Goal: Information Seeking & Learning: Learn about a topic

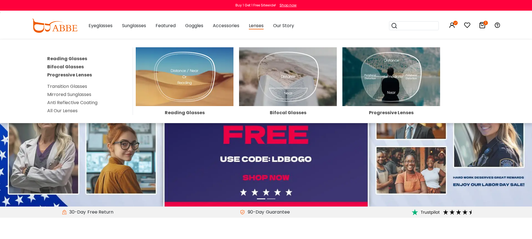
click at [66, 108] on link "All Our Lenses" at bounding box center [62, 110] width 30 height 6
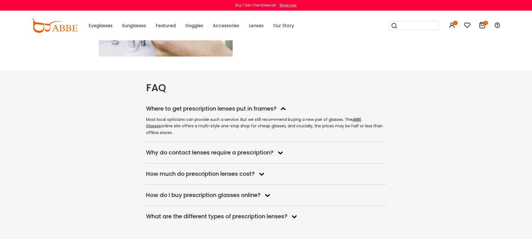
scroll to position [1177, 0]
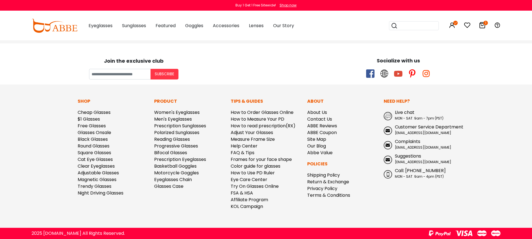
click at [47, 68] on div "Join the exclusive club Subscribe" at bounding box center [133, 66] width 265 height 28
click at [325, 58] on div "Socialize with us" at bounding box center [398, 61] width 259 height 8
click at [322, 140] on link "Site Map" at bounding box center [316, 139] width 19 height 6
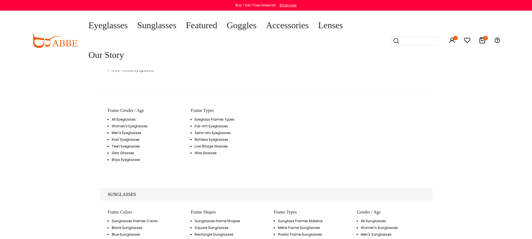
scroll to position [1110, 0]
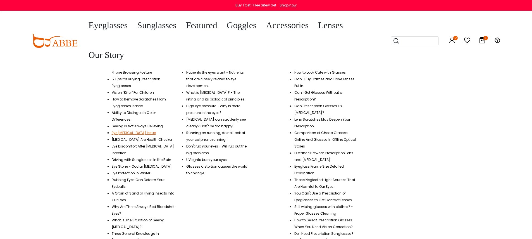
click at [127, 130] on link "Eye Astigmatism Issue" at bounding box center [134, 132] width 44 height 5
click at [325, 103] on link "Can Prescription Glasses Fix Astigmatism?" at bounding box center [319, 108] width 48 height 11
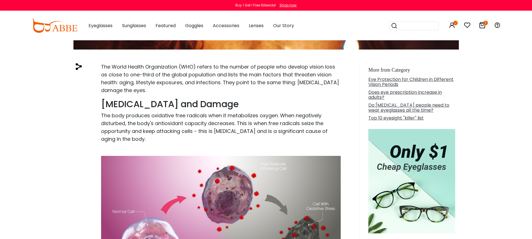
scroll to position [128, 0]
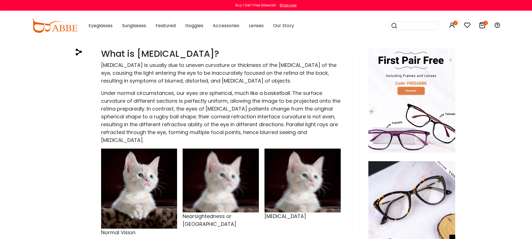
scroll to position [100, 0]
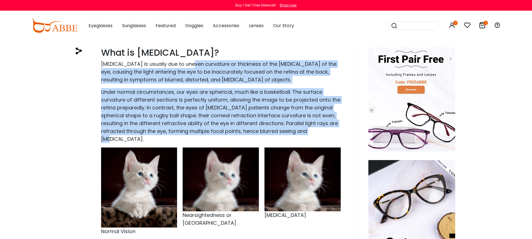
drag, startPoint x: 195, startPoint y: 63, endPoint x: 325, endPoint y: 135, distance: 148.1
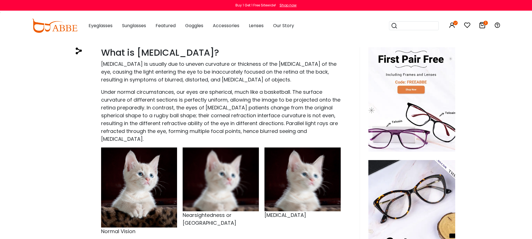
click at [314, 133] on p "Under normal circumstances, our eyes are spherical, much like a basketball. The…" at bounding box center [221, 115] width 240 height 55
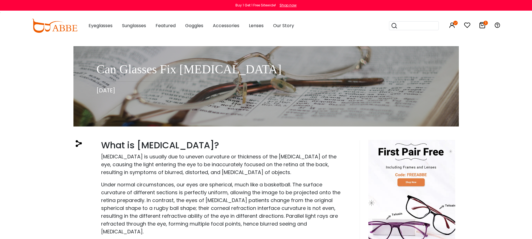
scroll to position [0, 0]
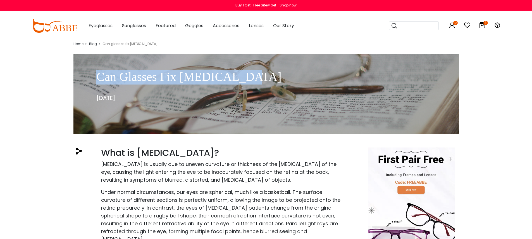
drag, startPoint x: 98, startPoint y: 77, endPoint x: 274, endPoint y: 75, distance: 175.5
click at [274, 75] on h1 "Can Glasses Fix [MEDICAL_DATA]" at bounding box center [192, 77] width 193 height 15
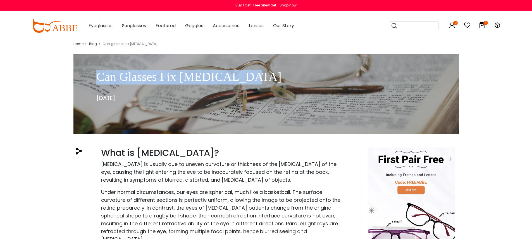
drag, startPoint x: 99, startPoint y: 78, endPoint x: 271, endPoint y: 79, distance: 172.2
click at [271, 79] on h1 "Can Glasses Fix [MEDICAL_DATA]" at bounding box center [192, 77] width 193 height 15
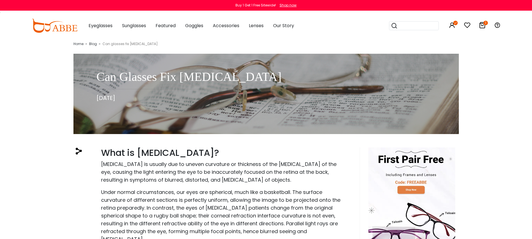
click at [260, 44] on div "Home > Blog > Can glasses fix [MEDICAL_DATA]" at bounding box center [267, 43] width 386 height 7
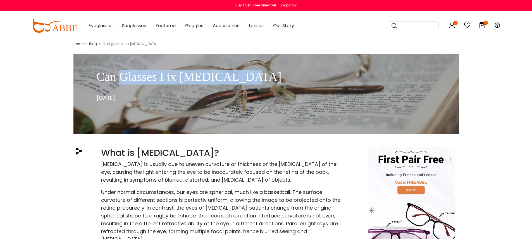
drag, startPoint x: 136, startPoint y: 78, endPoint x: 267, endPoint y: 79, distance: 131.4
click at [267, 79] on h1 "Can Glasses Fix [MEDICAL_DATA]" at bounding box center [192, 77] width 193 height 15
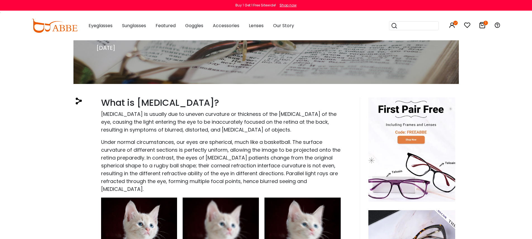
scroll to position [63, 0]
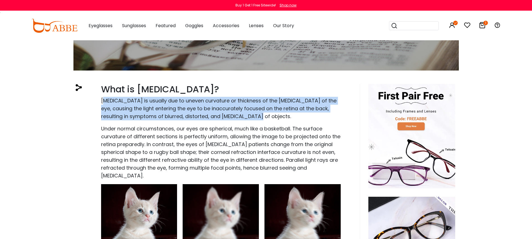
drag, startPoint x: 103, startPoint y: 101, endPoint x: 269, endPoint y: 117, distance: 166.5
click at [269, 117] on p "[MEDICAL_DATA] is usually due to uneven curvature or thickness of the [MEDICAL_…" at bounding box center [221, 108] width 240 height 23
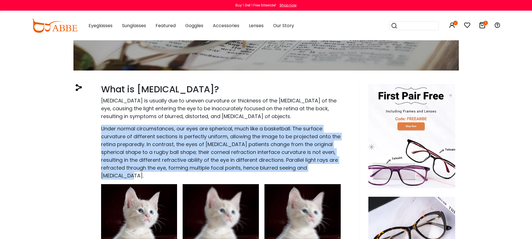
drag, startPoint x: 122, startPoint y: 170, endPoint x: 100, endPoint y: 128, distance: 47.3
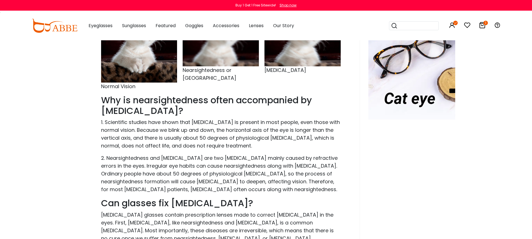
scroll to position [246, 0]
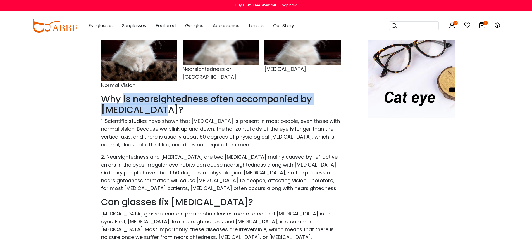
drag, startPoint x: 123, startPoint y: 97, endPoint x: 187, endPoint y: 109, distance: 65.6
click at [187, 109] on h2 "Why is nearsightedness often accompanied by [MEDICAL_DATA]?" at bounding box center [221, 105] width 240 height 22
drag, startPoint x: 169, startPoint y: 110, endPoint x: 121, endPoint y: 98, distance: 49.5
click at [121, 98] on h2 "Why is nearsightedness often accompanied by [MEDICAL_DATA]?" at bounding box center [221, 105] width 240 height 22
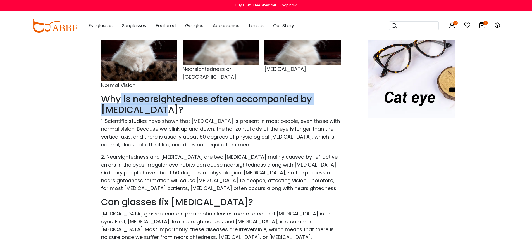
click at [195, 106] on h2 "Why is nearsightedness often accompanied by [MEDICAL_DATA]?" at bounding box center [221, 105] width 240 height 22
drag, startPoint x: 126, startPoint y: 98, endPoint x: 180, endPoint y: 107, distance: 55.2
click at [180, 107] on h2 "Why is nearsightedness often accompanied by [MEDICAL_DATA]?" at bounding box center [221, 105] width 240 height 22
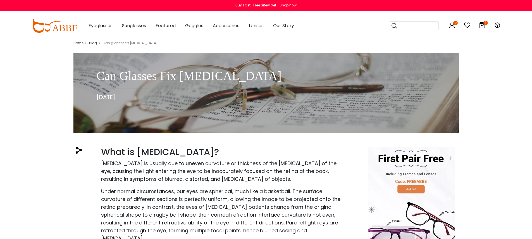
scroll to position [1, 0]
drag, startPoint x: 101, startPoint y: 152, endPoint x: 199, endPoint y: 151, distance: 97.8
click at [199, 151] on h2 "What is [MEDICAL_DATA]?" at bounding box center [221, 151] width 240 height 11
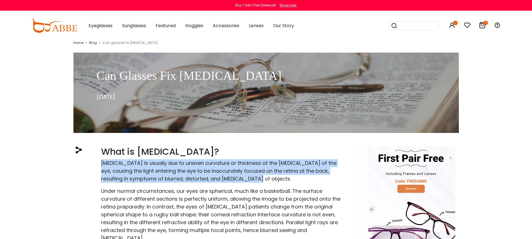
drag, startPoint x: 237, startPoint y: 176, endPoint x: 94, endPoint y: 164, distance: 142.7
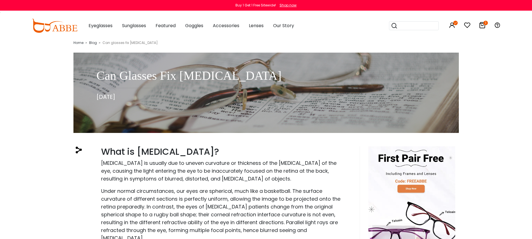
drag, startPoint x: 476, startPoint y: 137, endPoint x: 472, endPoint y: 135, distance: 4.5
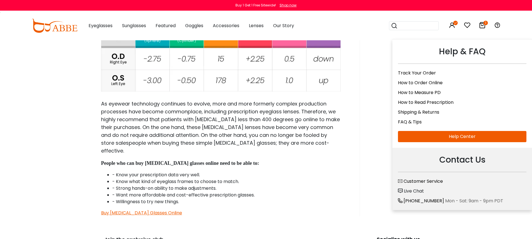
click at [469, 111] on div "Shipping & Returns" at bounding box center [462, 113] width 129 height 10
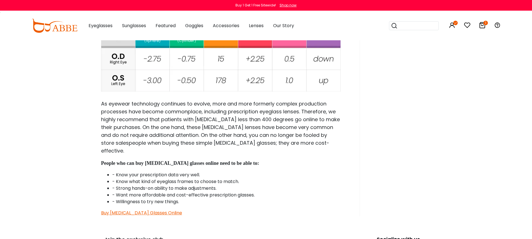
drag, startPoint x: 58, startPoint y: 115, endPoint x: 93, endPoint y: 115, distance: 34.9
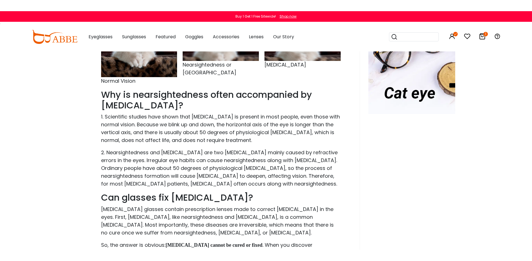
scroll to position [257, 0]
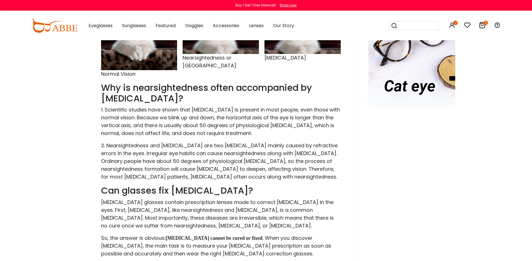
click at [434, 179] on div at bounding box center [407, 203] width 95 height 627
click at [434, 178] on div at bounding box center [407, 203] width 95 height 627
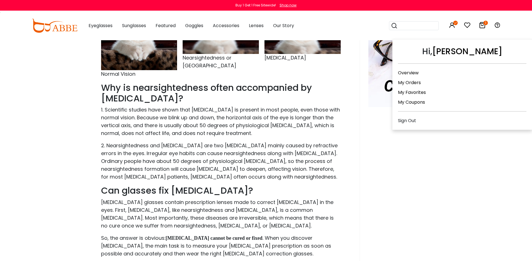
click at [506, 113] on div "Sign Out" at bounding box center [462, 117] width 129 height 13
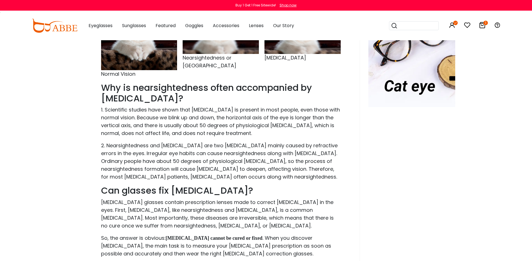
click at [474, 160] on div "Home > Blog > Can glasses fix [MEDICAL_DATA] Can Glasses Fix [MEDICAL_DATA] [DA…" at bounding box center [266, 150] width 532 height 734
click at [484, 157] on div "Home > Blog > Can glasses fix [MEDICAL_DATA] Can Glasses Fix [MEDICAL_DATA] [DA…" at bounding box center [266, 150] width 532 height 734
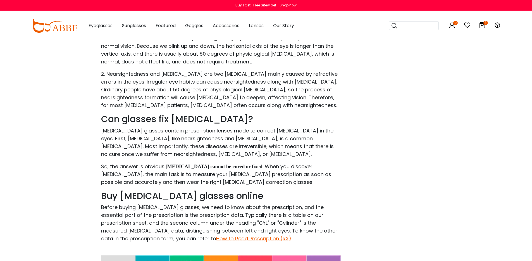
scroll to position [34, 0]
